Goal: Information Seeking & Learning: Stay updated

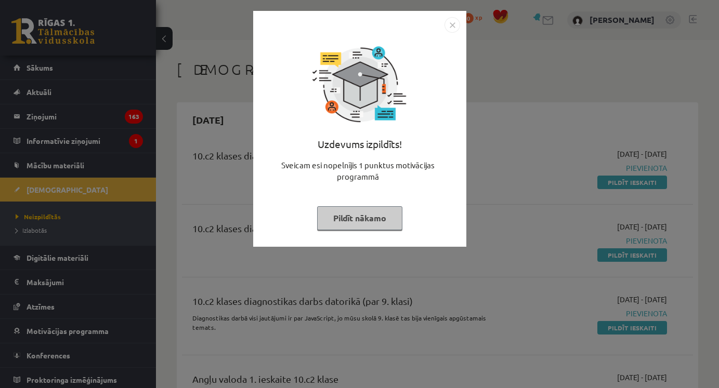
click at [452, 20] on img "Close" at bounding box center [452, 25] width 16 height 16
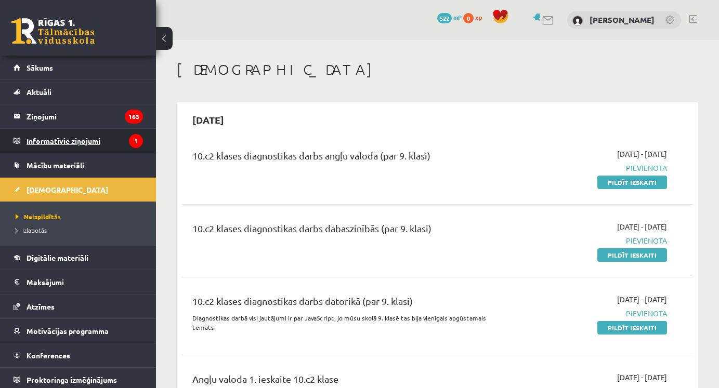
click at [111, 146] on legend "Informatīvie ziņojumi 1" at bounding box center [85, 141] width 116 height 24
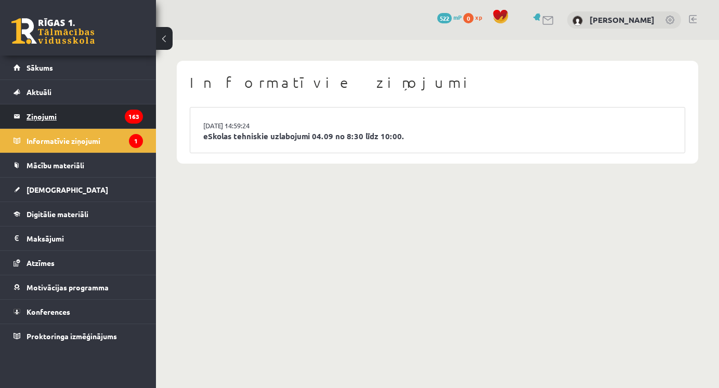
click at [87, 119] on legend "Ziņojumi 163" at bounding box center [85, 116] width 116 height 24
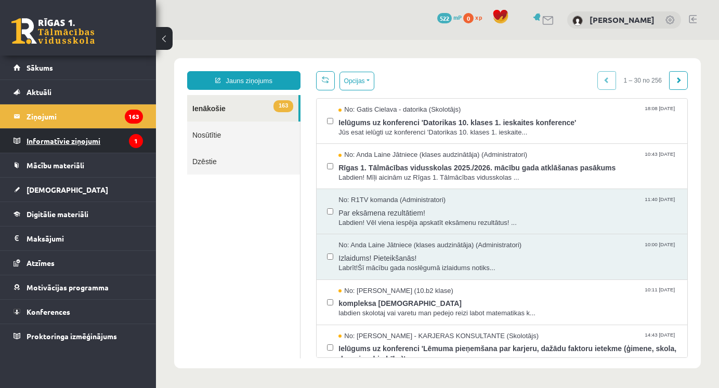
click at [75, 140] on legend "Informatīvie ziņojumi 1" at bounding box center [85, 141] width 116 height 24
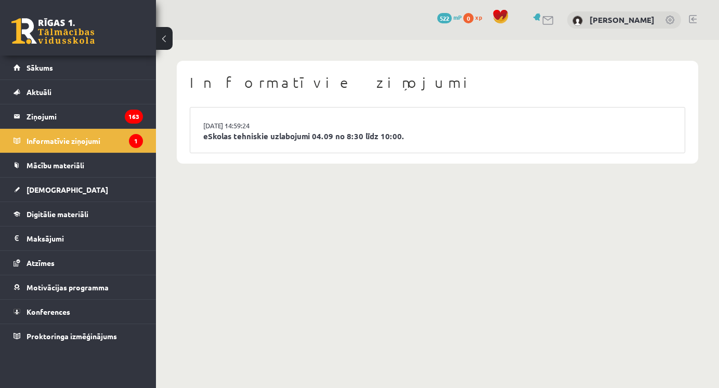
click at [333, 147] on li "[DATE] 14:59:24 [PERSON_NAME] uzlabojumi 04.09 no 8:30 līdz 10:00." at bounding box center [437, 130] width 494 height 45
click at [323, 136] on link "eSkolas tehniskie uzlabojumi 04.09 no 8:30 līdz 10:00." at bounding box center [437, 136] width 468 height 12
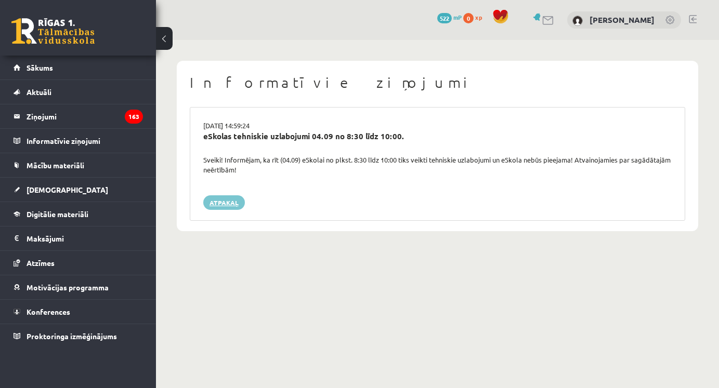
click at [228, 202] on link "Atpakaļ" at bounding box center [224, 202] width 42 height 15
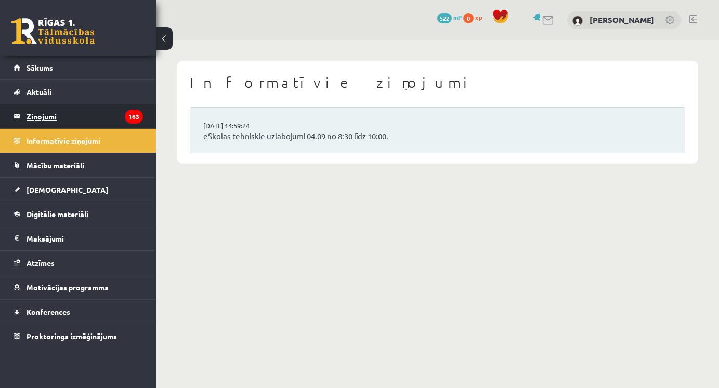
click at [70, 116] on legend "Ziņojumi 163" at bounding box center [85, 116] width 116 height 24
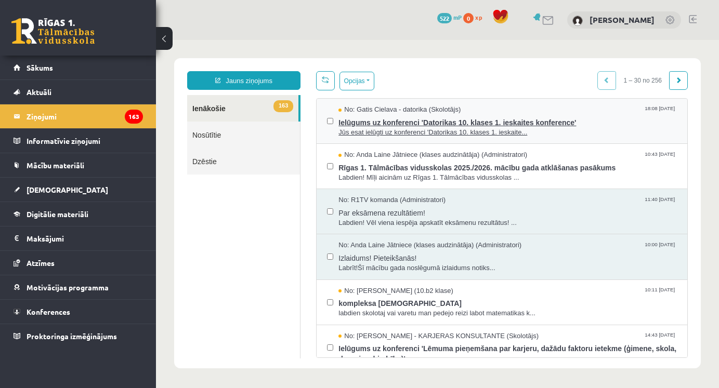
click at [407, 123] on span "Ielūgums uz konferenci 'Datorikas 10. klases 1. ieskaites konference'" at bounding box center [507, 121] width 338 height 13
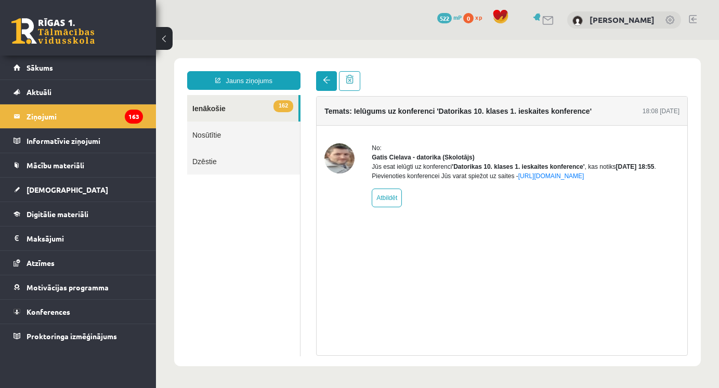
click at [323, 86] on link at bounding box center [326, 81] width 21 height 20
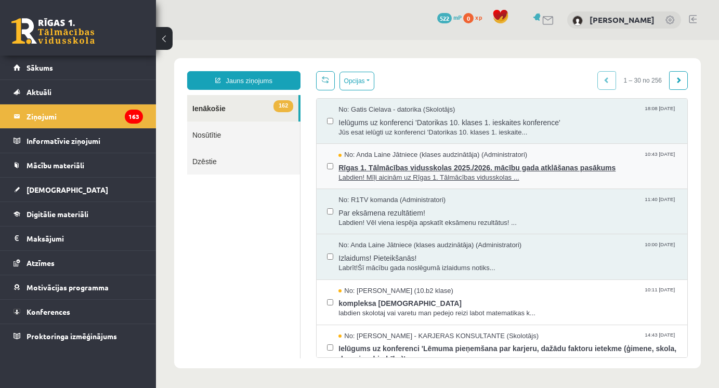
click at [428, 171] on span "Rīgas 1. Tālmācības vidusskolas 2025./2026. mācību gada atklāšanas pasākums" at bounding box center [507, 166] width 338 height 13
click at [391, 164] on span "Rīgas 1. Tālmācības vidusskolas 2025./2026. mācību gada atklāšanas pasākums" at bounding box center [507, 166] width 338 height 13
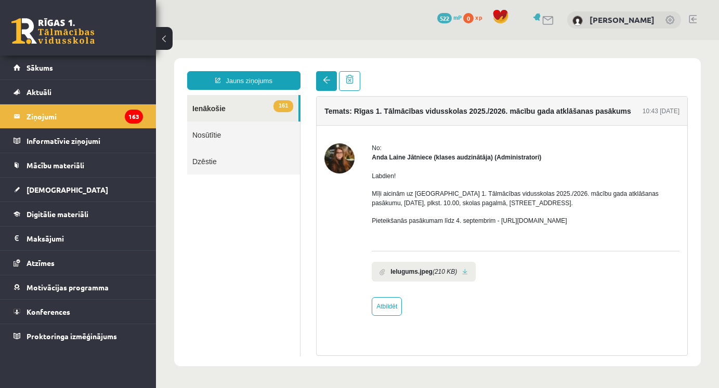
click at [326, 84] on span at bounding box center [326, 79] width 7 height 7
